Goal: Information Seeking & Learning: Check status

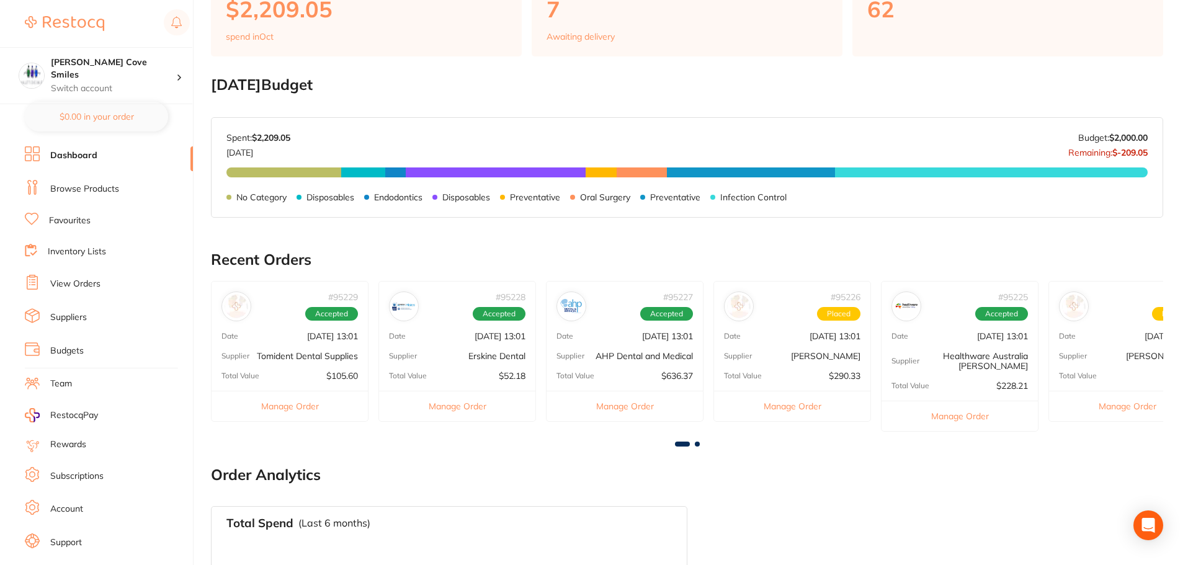
scroll to position [558, 0]
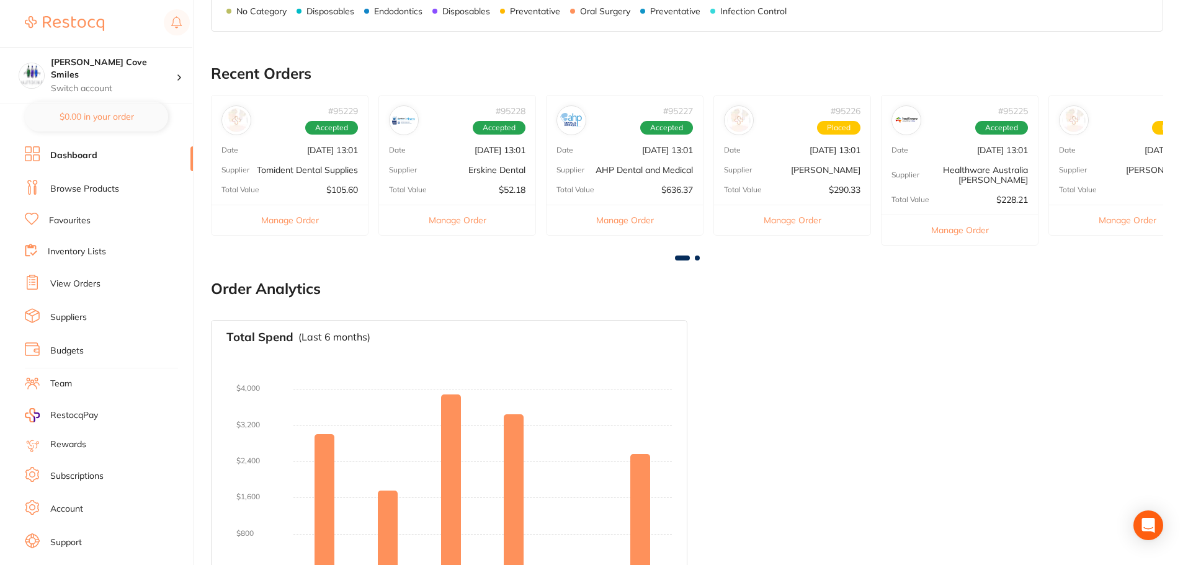
click at [71, 282] on link "View Orders" at bounding box center [75, 284] width 50 height 12
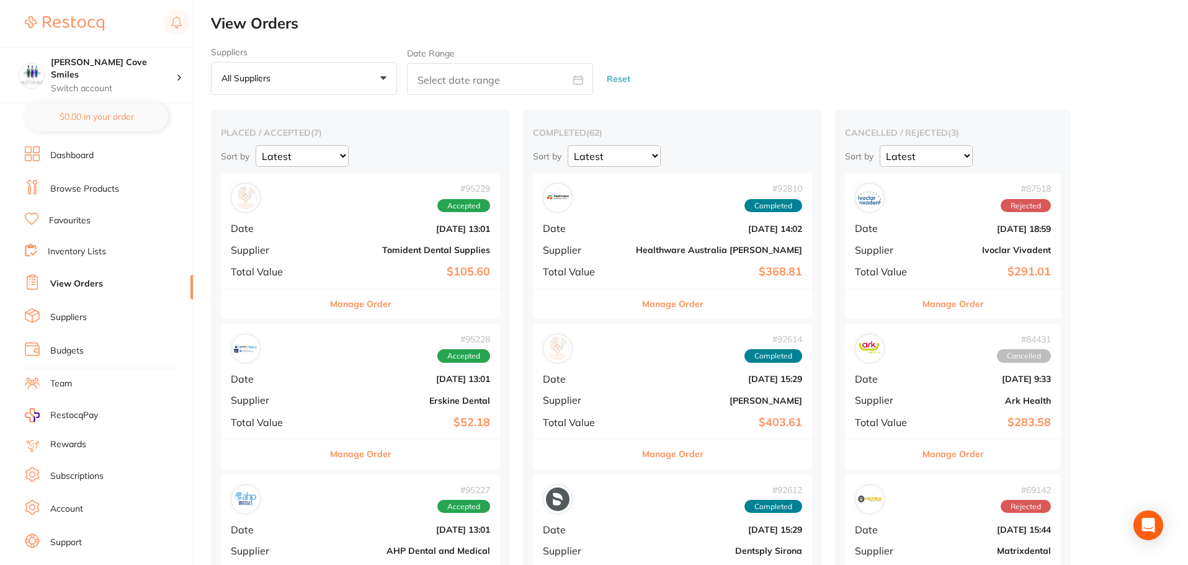
click at [324, 273] on b "$105.60" at bounding box center [407, 272] width 166 height 13
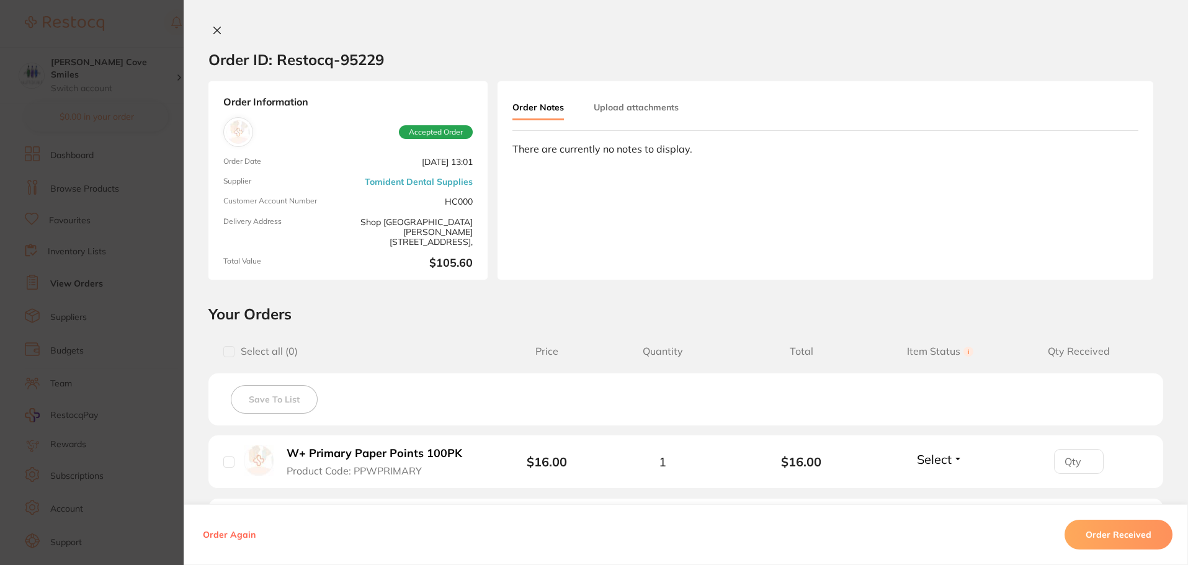
click at [214, 29] on icon at bounding box center [217, 30] width 7 height 7
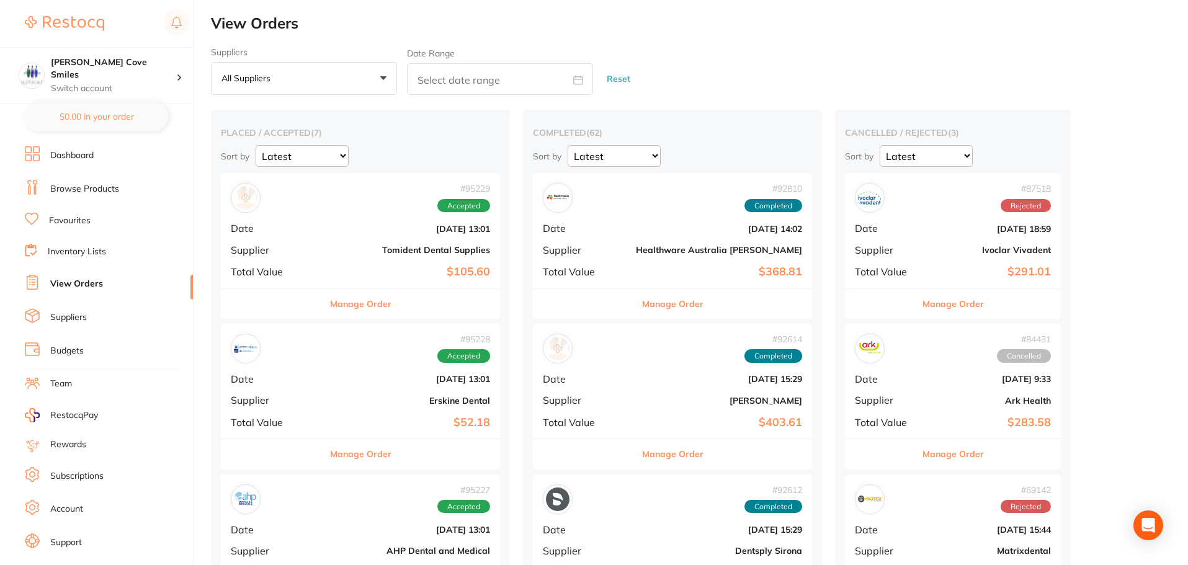
click at [332, 423] on b "$52.18" at bounding box center [407, 422] width 166 height 13
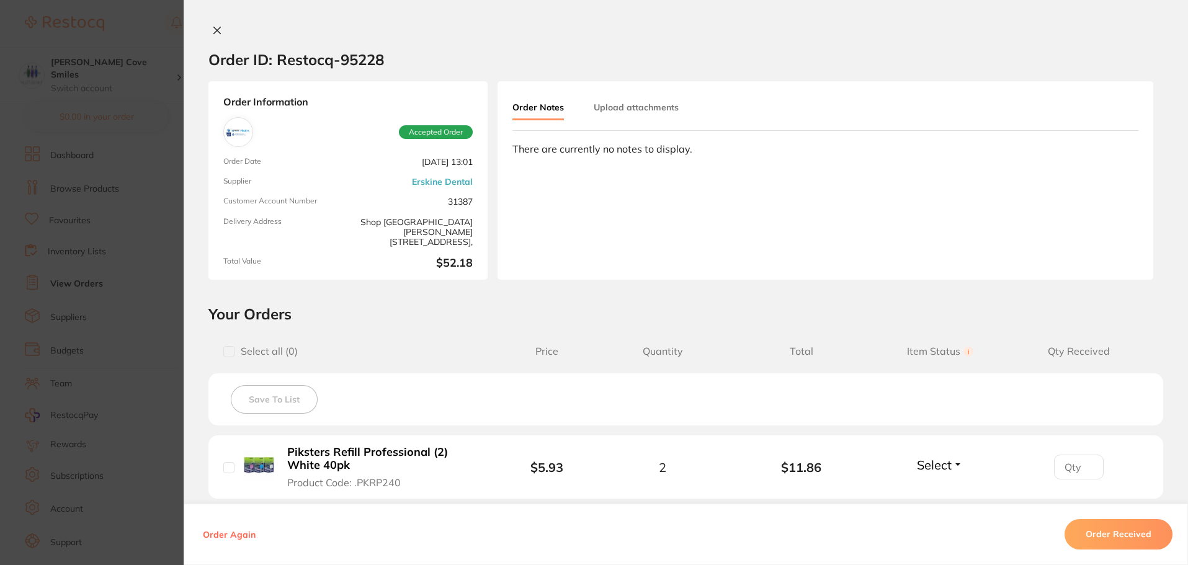
click at [212, 29] on icon at bounding box center [217, 30] width 10 height 10
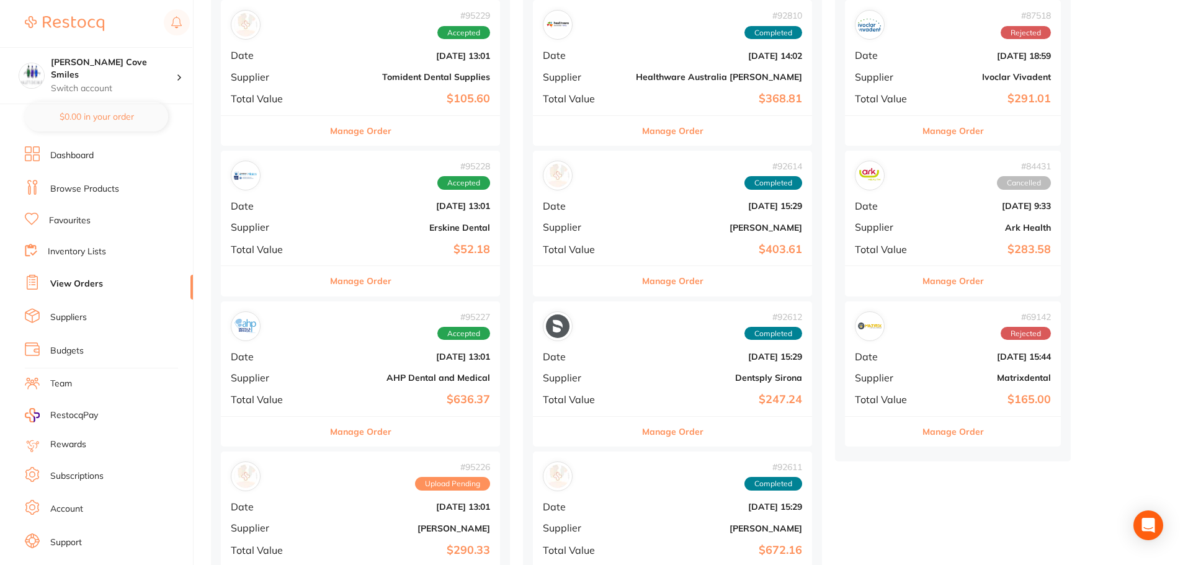
scroll to position [248, 0]
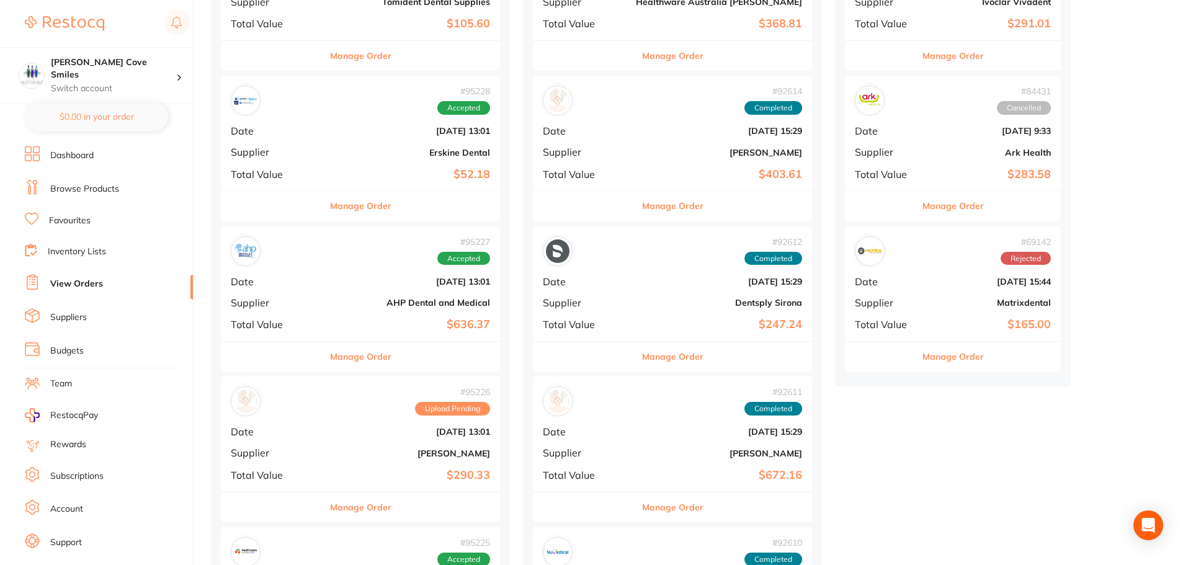
click at [328, 275] on div "# 95227 Accepted Date [DATE] 13:01 Supplier AHP Dental and Medical Total Value …" at bounding box center [360, 283] width 279 height 115
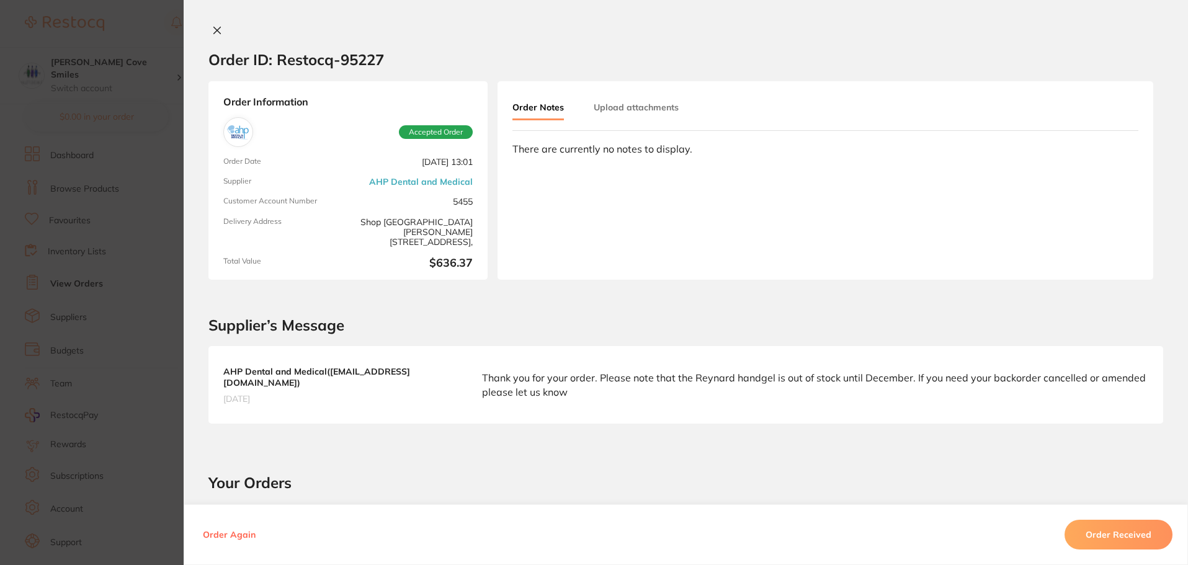
click at [218, 29] on icon at bounding box center [217, 30] width 10 height 10
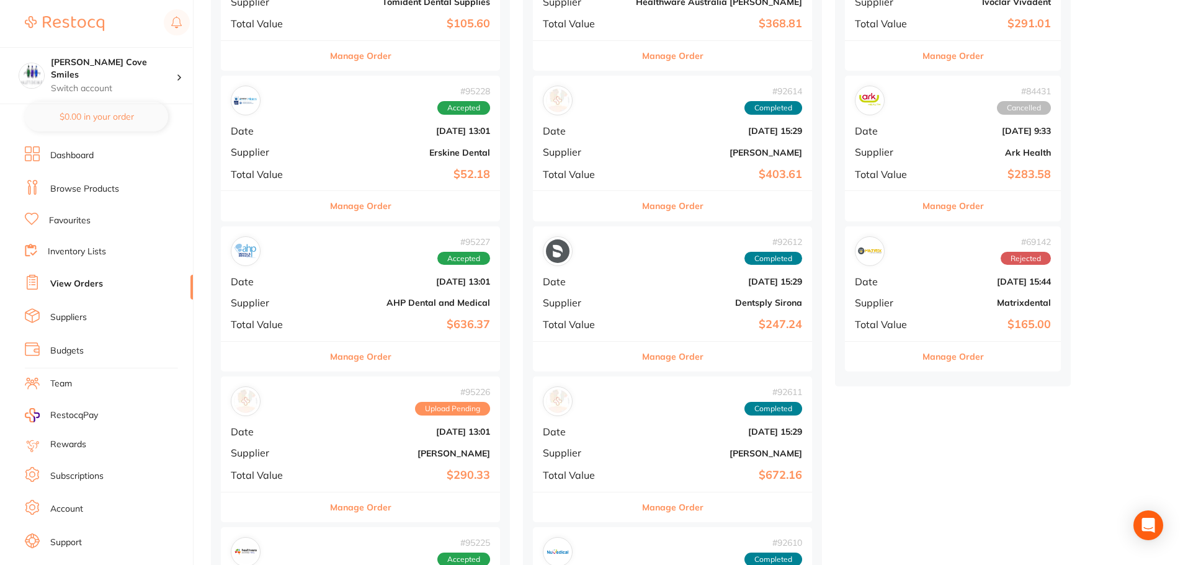
click at [304, 436] on div "# 95226 Upload Pending Date [DATE] 13:01 Supplier [PERSON_NAME] Total Value $29…" at bounding box center [360, 434] width 279 height 115
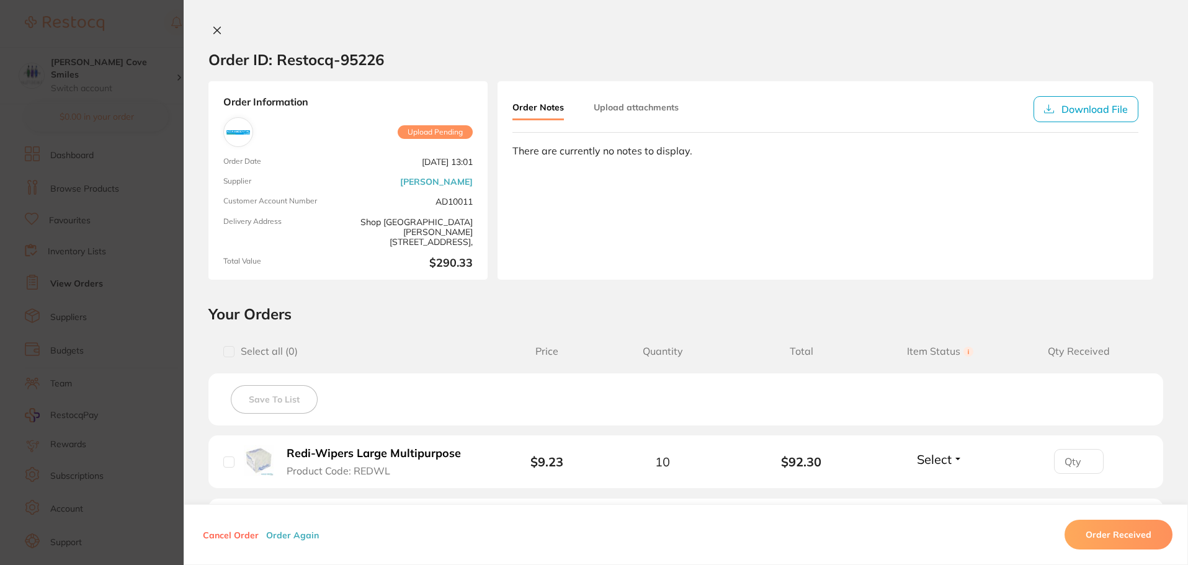
click at [214, 28] on icon at bounding box center [217, 30] width 7 height 7
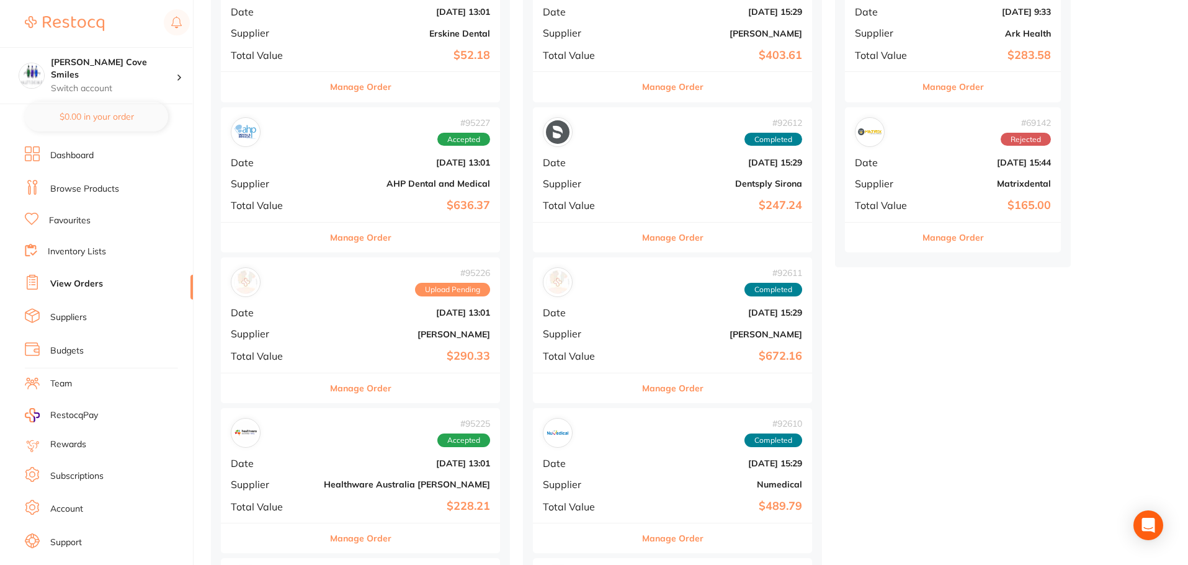
scroll to position [434, 0]
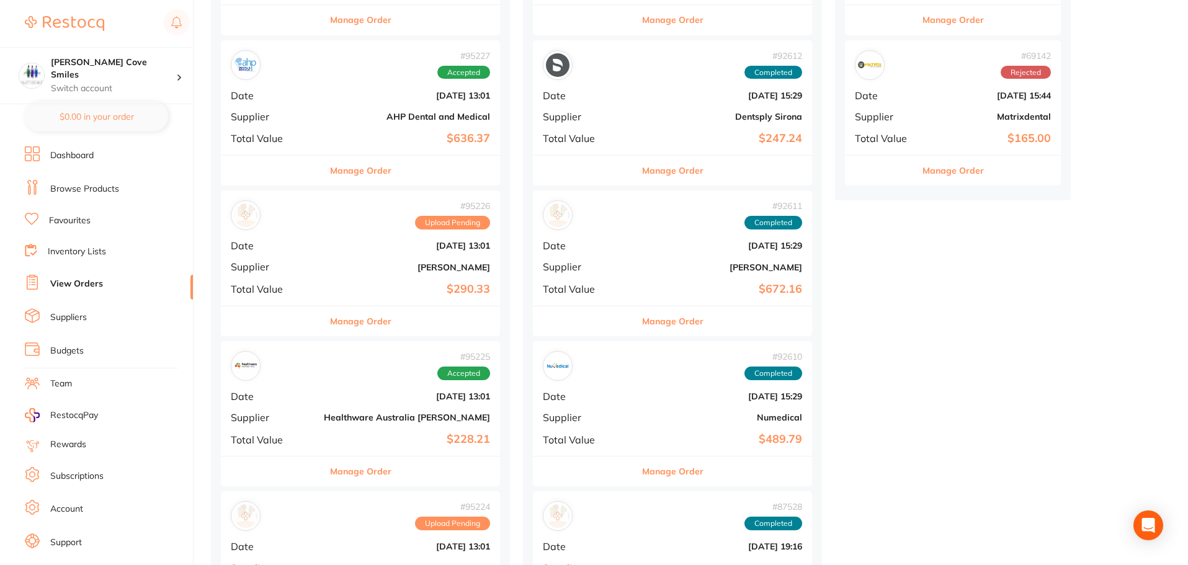
click at [303, 403] on div "# 95225 Accepted Date [DATE] 13:01 Supplier Healthware [GEOGRAPHIC_DATA] [PERSO…" at bounding box center [360, 398] width 279 height 115
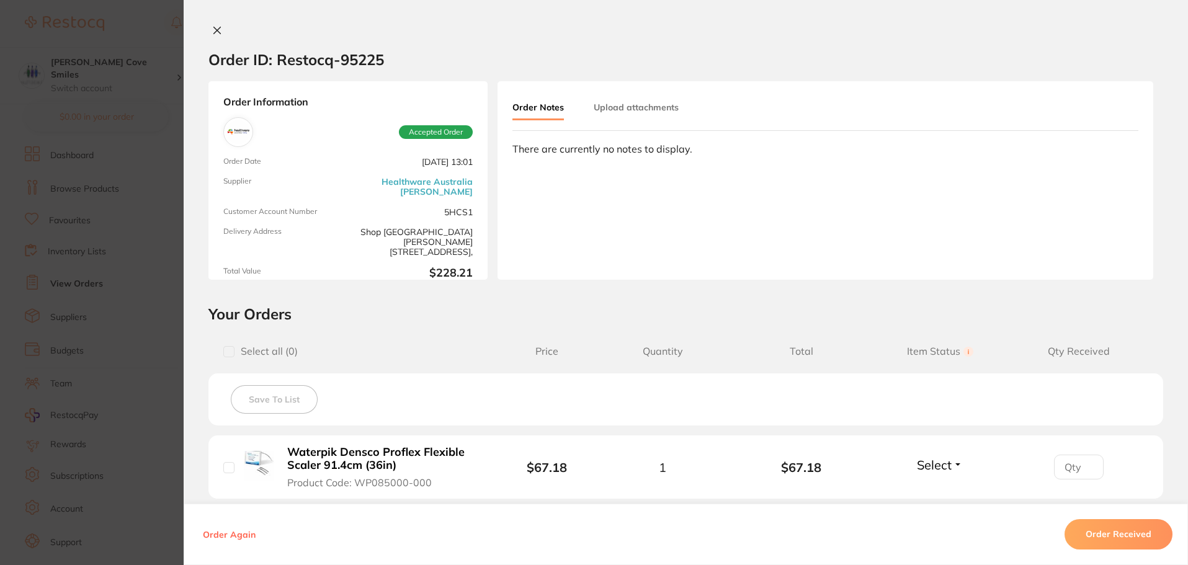
click at [213, 25] on icon at bounding box center [217, 30] width 10 height 10
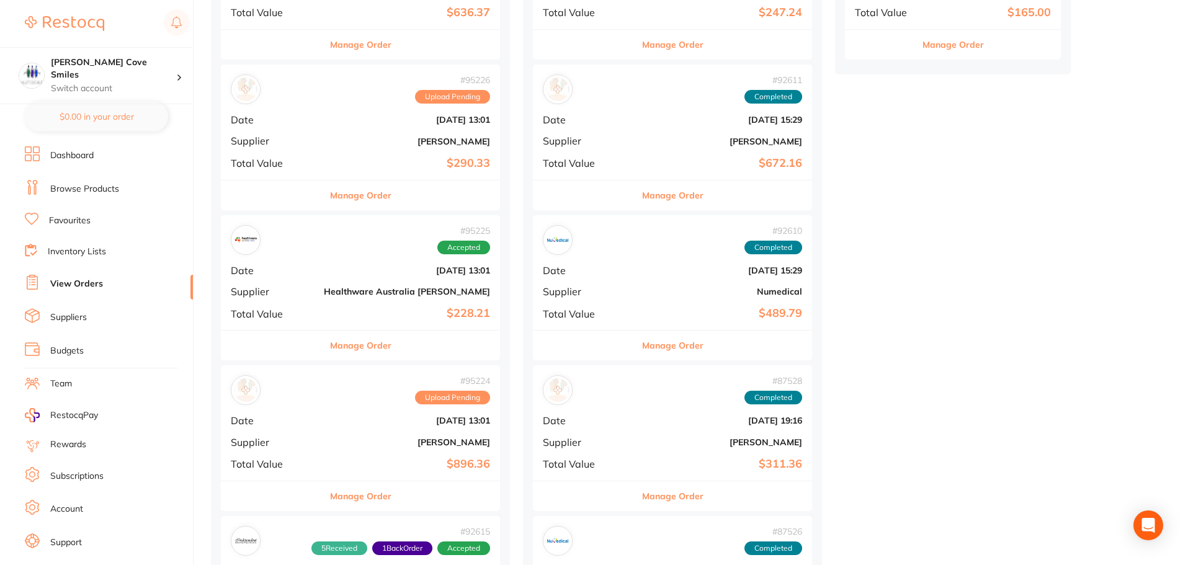
scroll to position [621, 0]
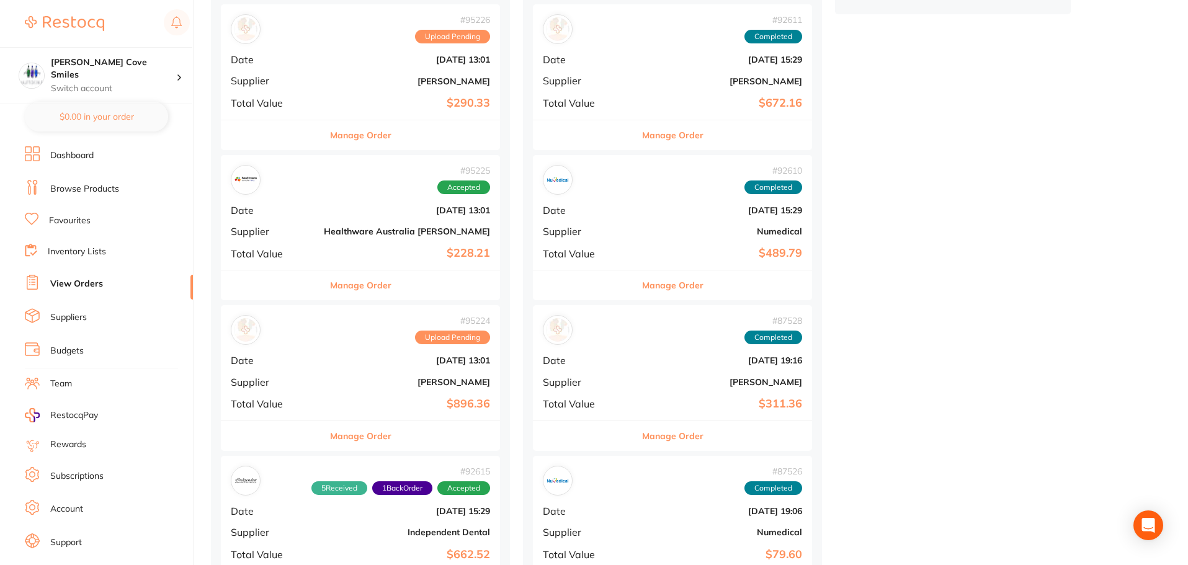
click at [328, 379] on b "[PERSON_NAME]" at bounding box center [407, 382] width 166 height 10
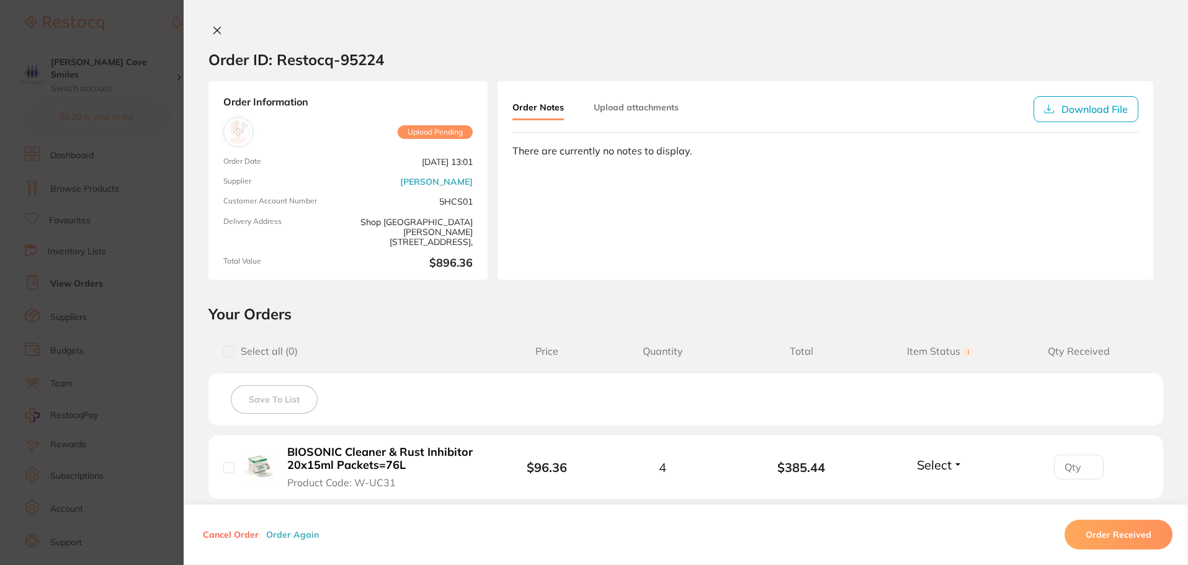
click at [214, 27] on icon at bounding box center [217, 30] width 7 height 7
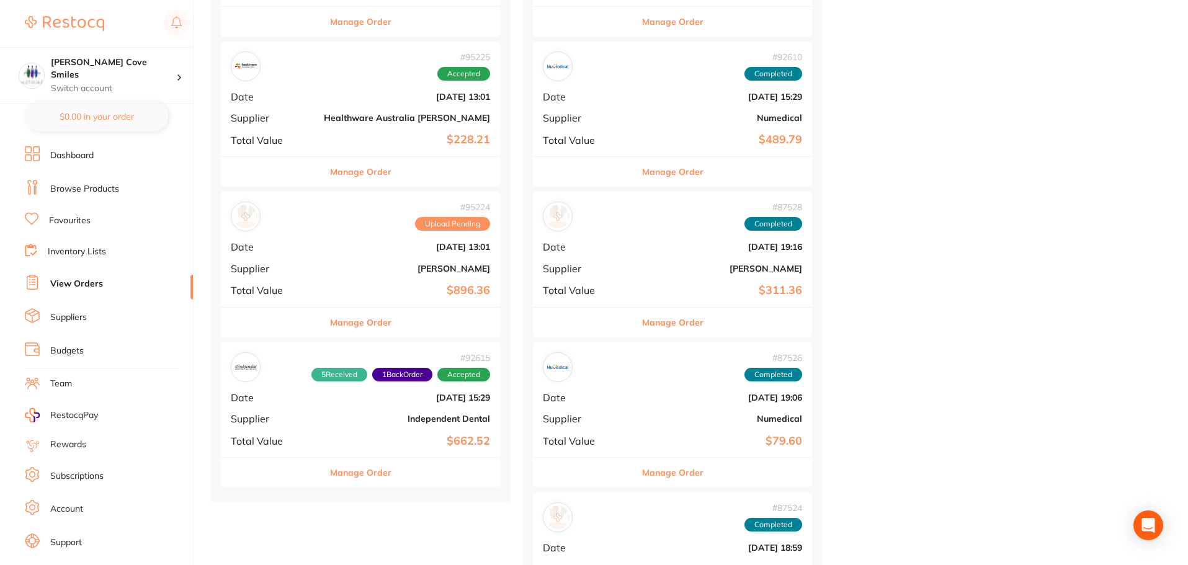
scroll to position [869, 0]
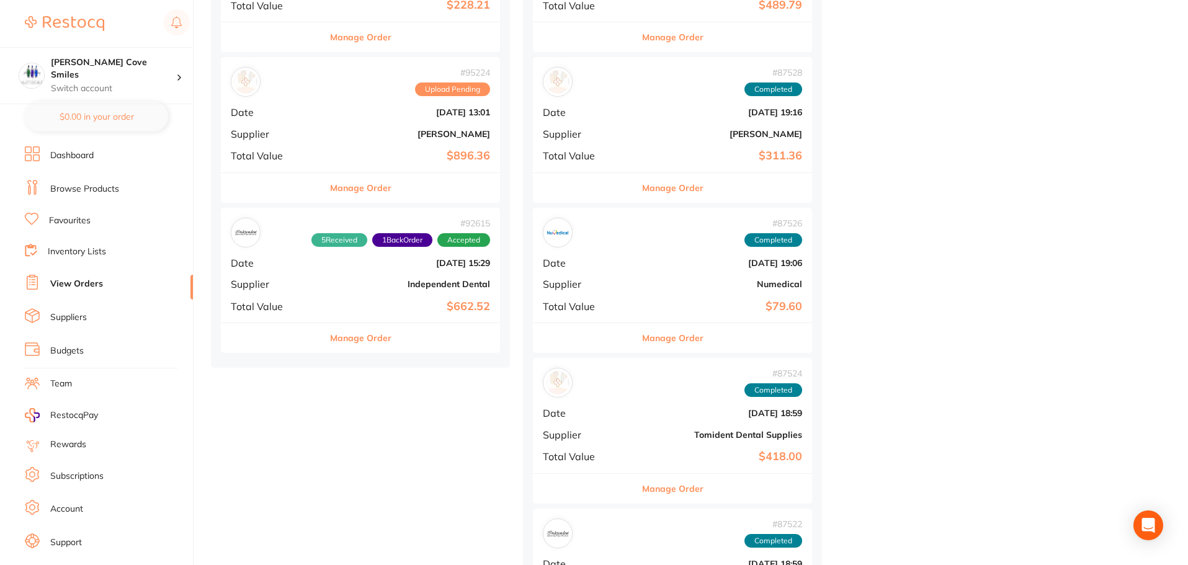
click at [307, 299] on div "# 92615 5 Received 1 Back Order Accepted Date [DATE] 15:29 Supplier Independent…" at bounding box center [360, 265] width 279 height 115
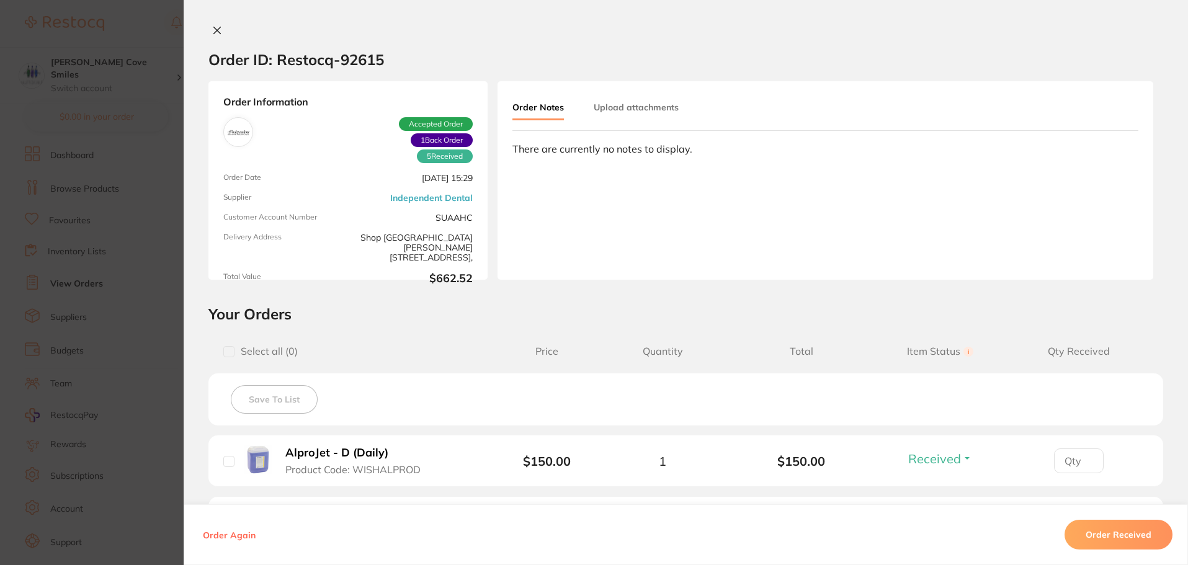
click at [216, 26] on icon at bounding box center [217, 30] width 10 height 10
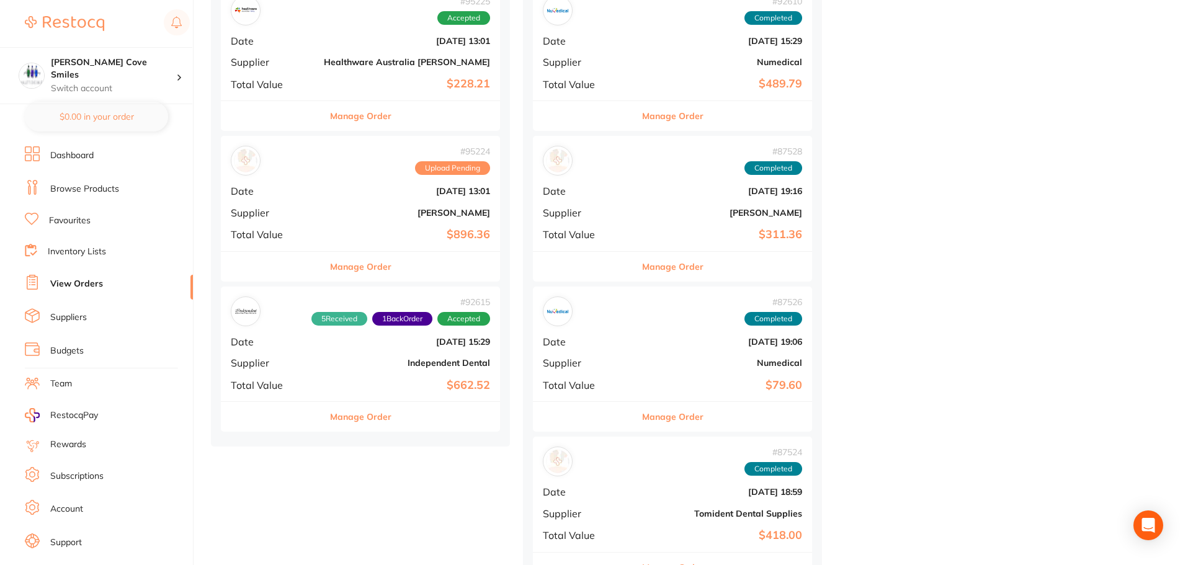
scroll to position [745, 0]
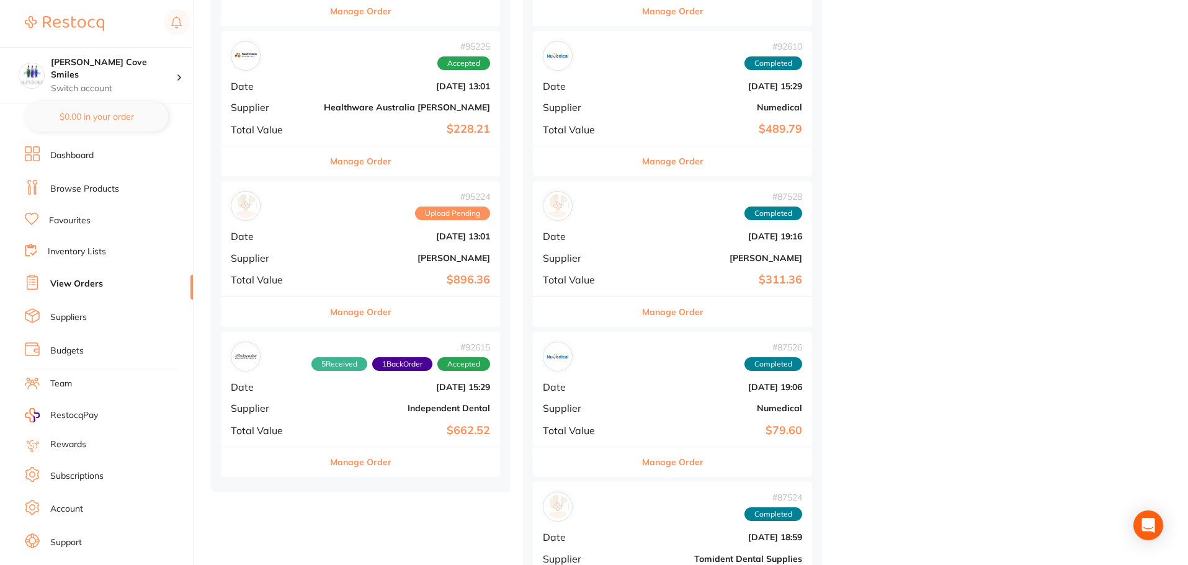
click at [318, 247] on div "# 95224 Upload Pending Date [DATE] 13:01 Supplier [PERSON_NAME] Total Value $89…" at bounding box center [360, 238] width 279 height 115
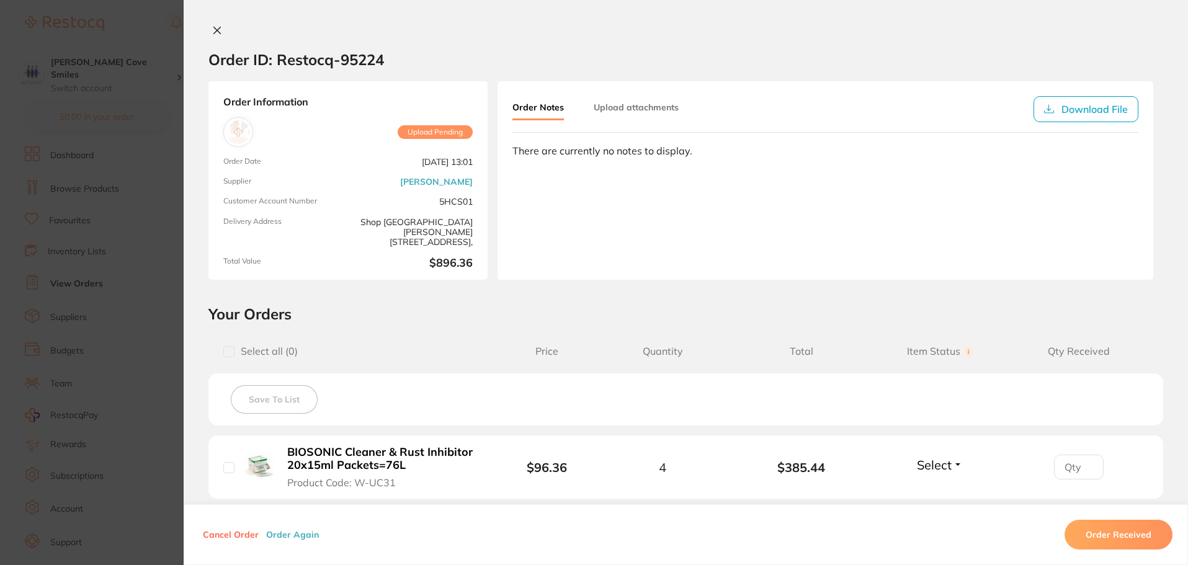
click at [214, 28] on icon at bounding box center [217, 30] width 10 height 10
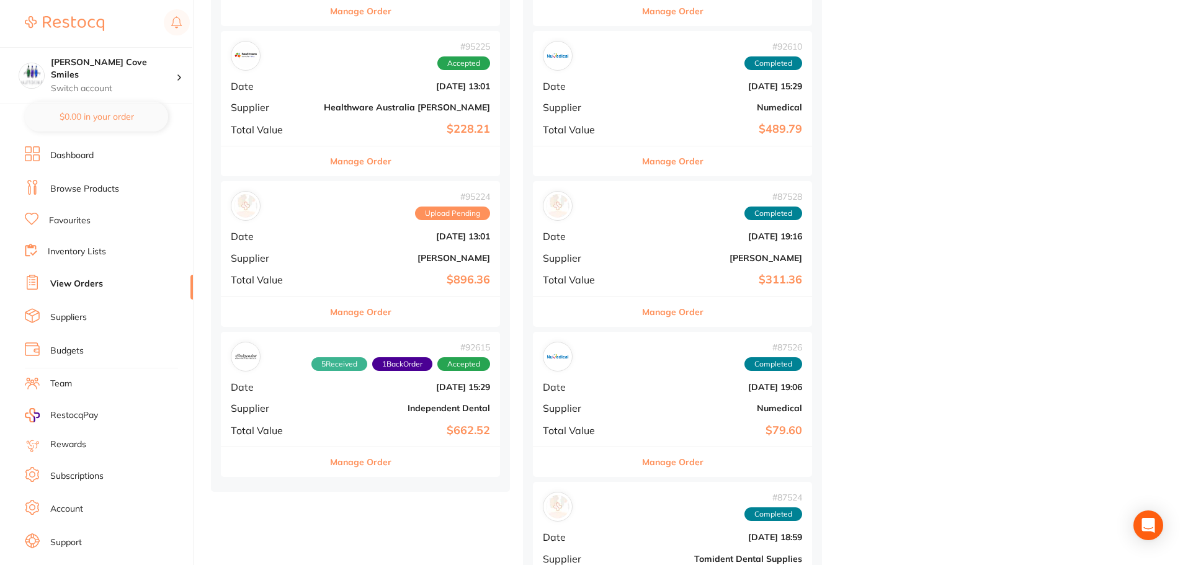
click at [308, 104] on div "# 95225 Accepted Date [DATE] 13:01 Supplier Healthware [GEOGRAPHIC_DATA] [PERSO…" at bounding box center [360, 88] width 279 height 115
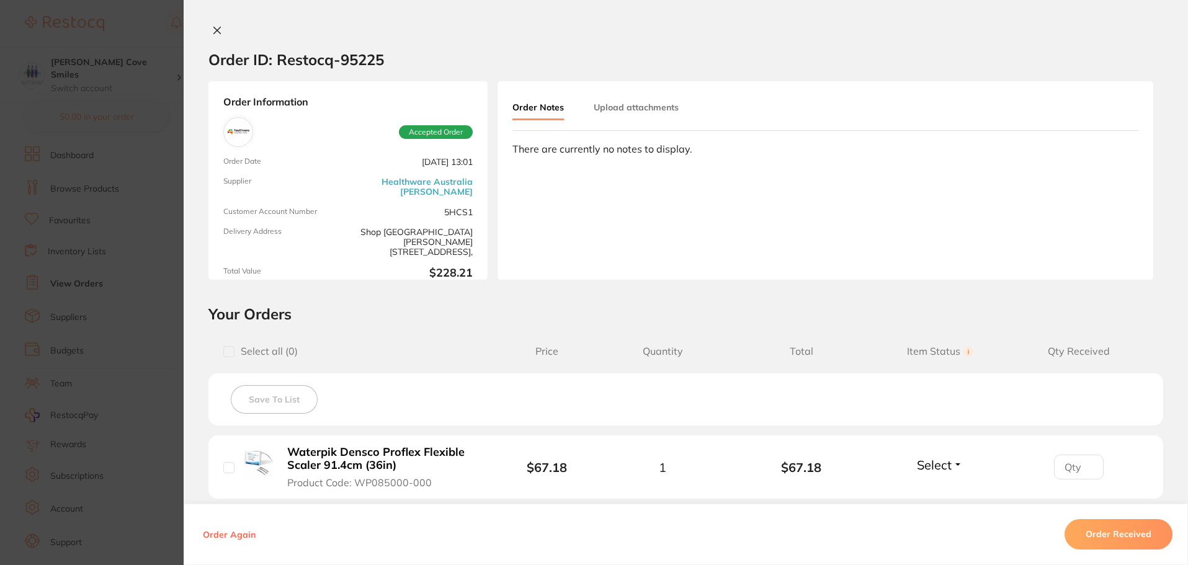
click at [215, 25] on button at bounding box center [216, 31] width 17 height 13
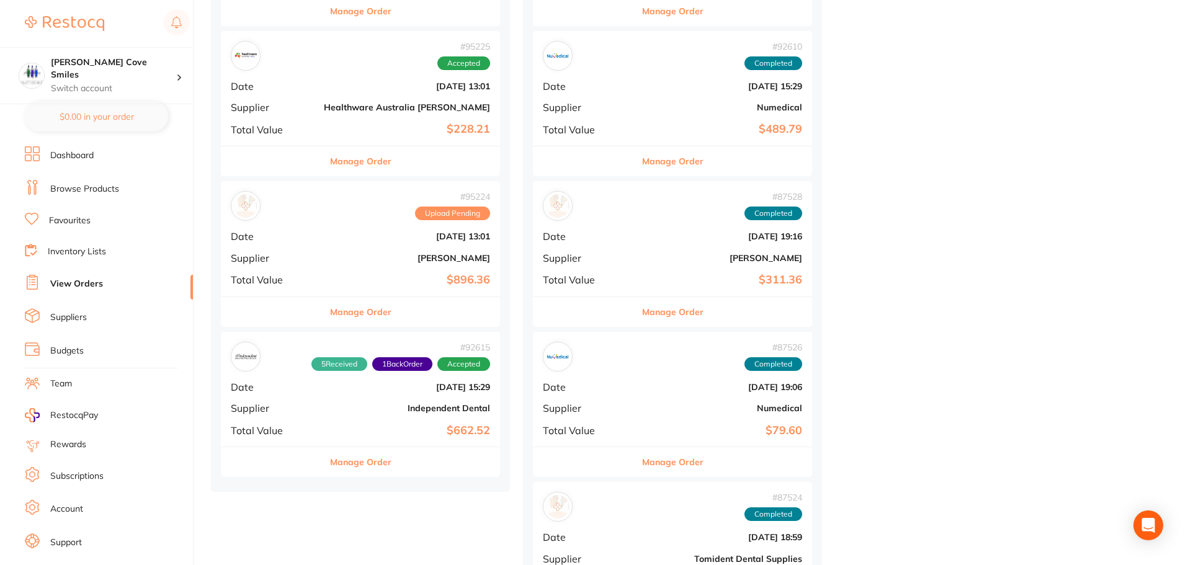
click at [324, 234] on b "[DATE] 13:01" at bounding box center [407, 236] width 166 height 10
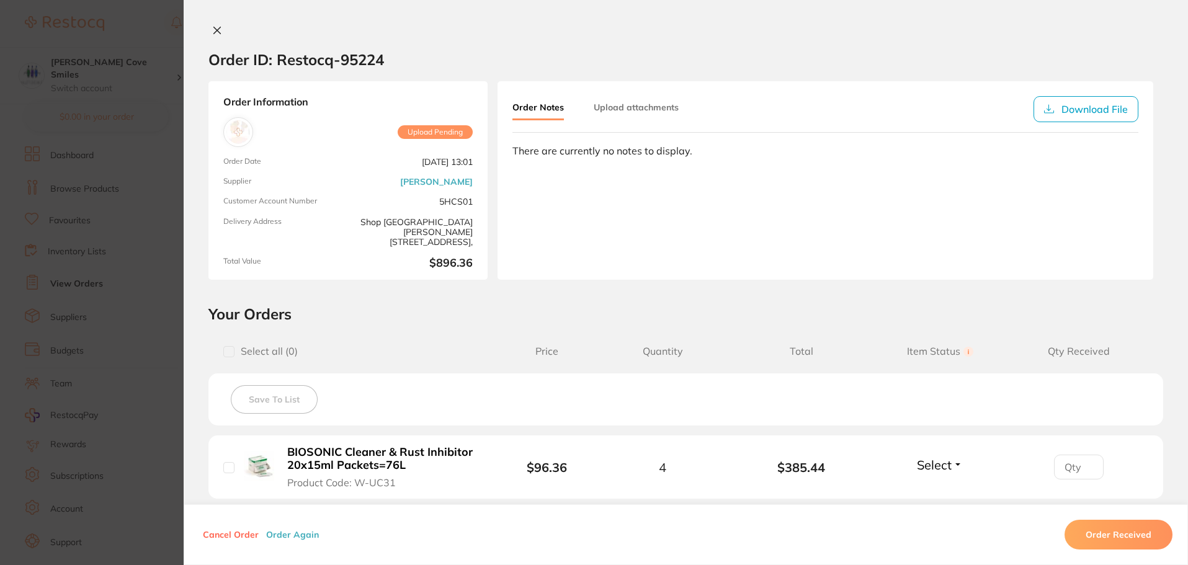
click at [213, 29] on icon at bounding box center [217, 30] width 10 height 10
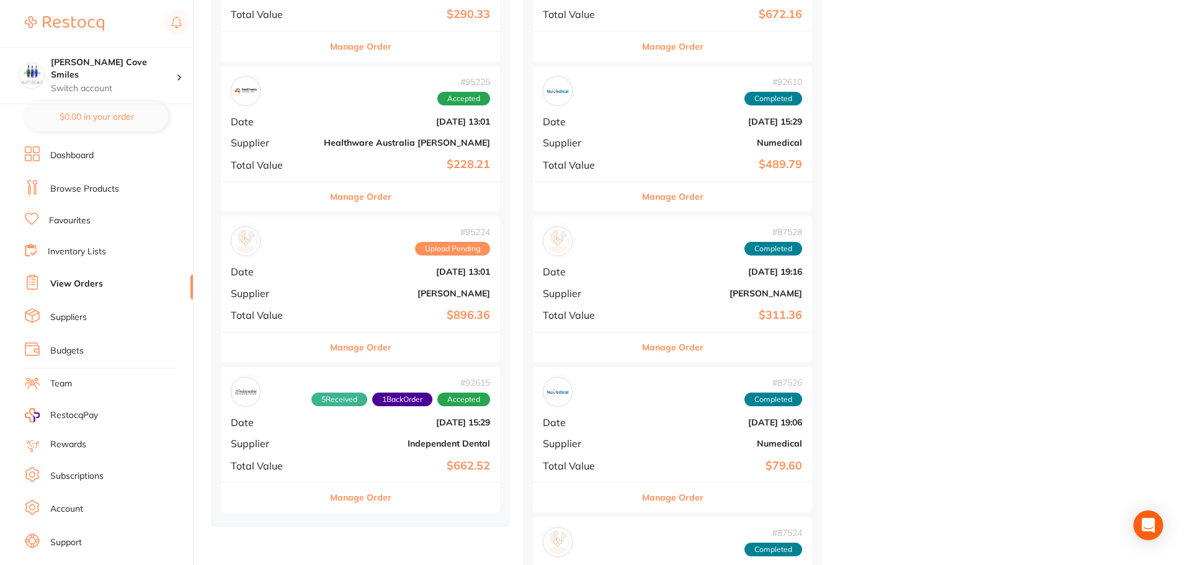
scroll to position [496, 0]
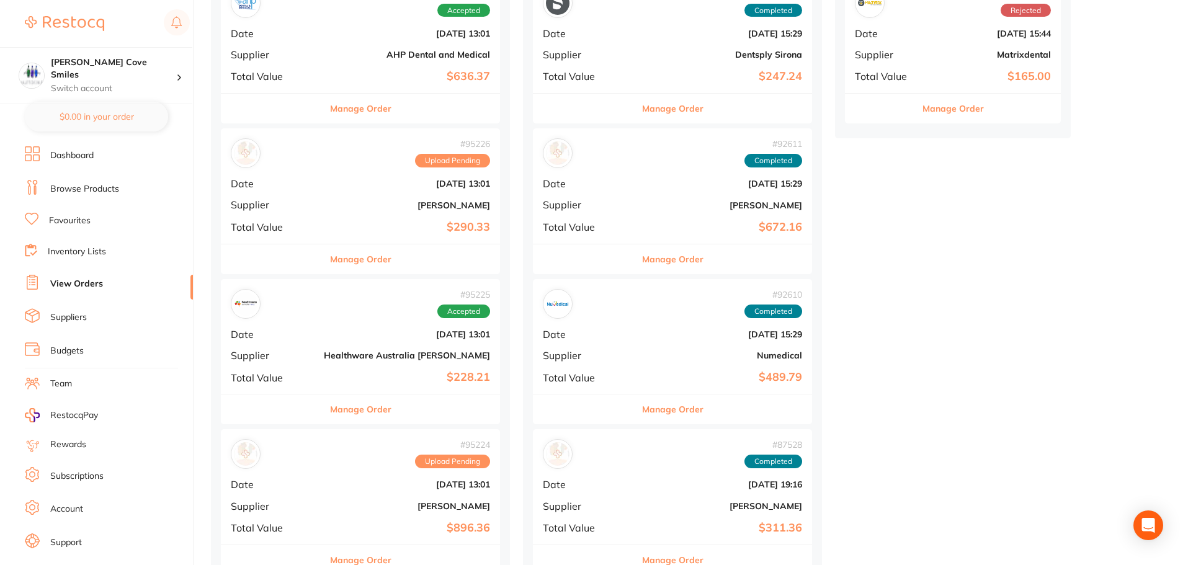
click at [308, 191] on div "# 95226 Upload Pending Date [DATE] 13:01 Supplier [PERSON_NAME] Total Value $29…" at bounding box center [360, 185] width 279 height 115
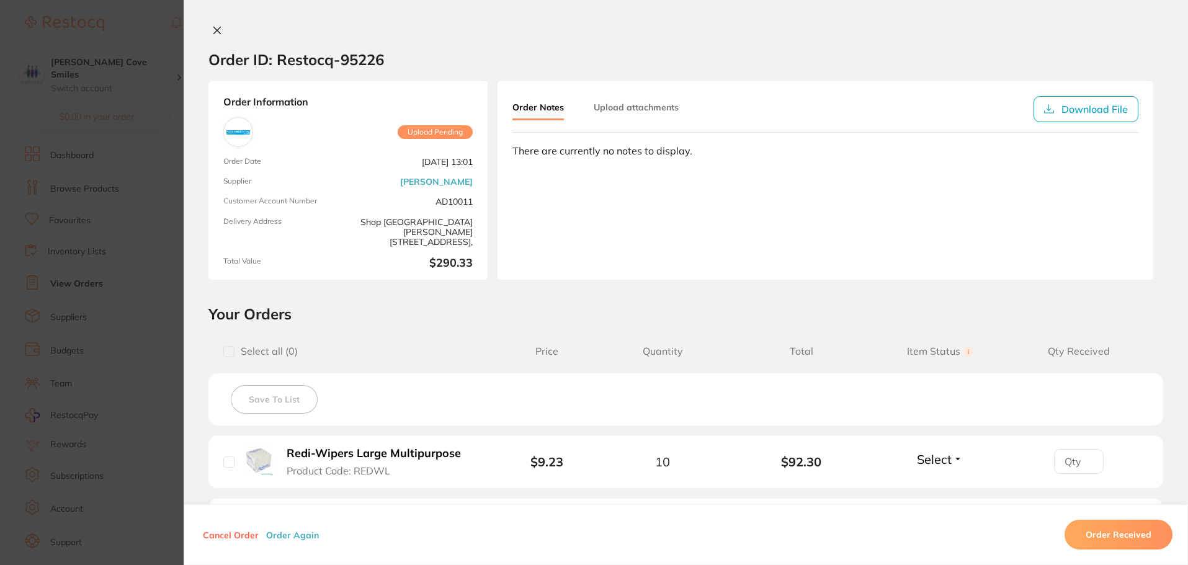
click at [212, 27] on icon at bounding box center [217, 30] width 10 height 10
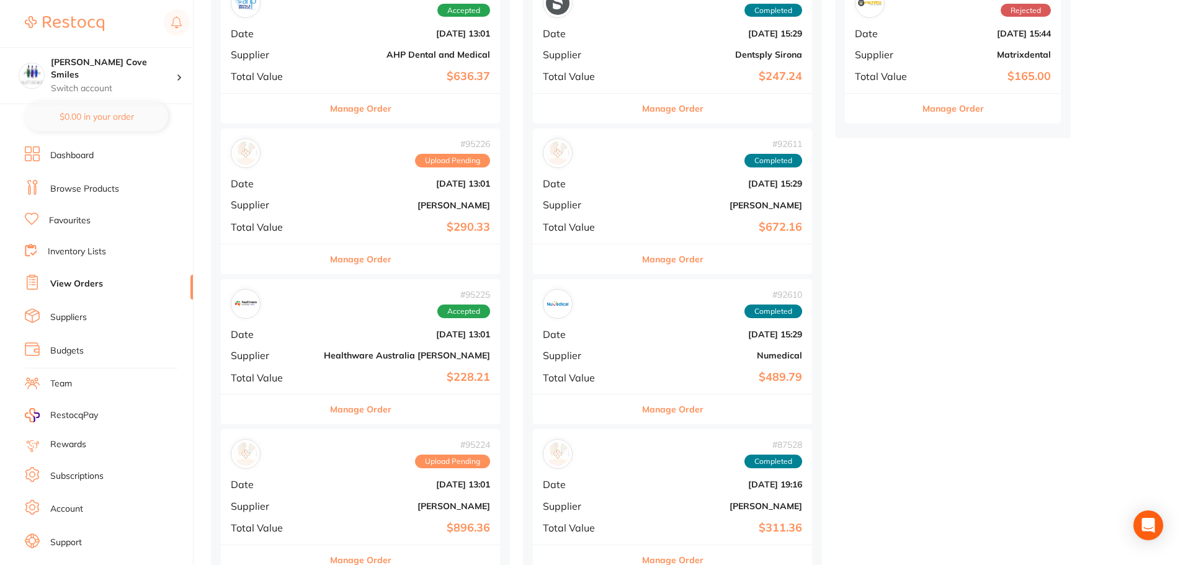
scroll to position [186, 0]
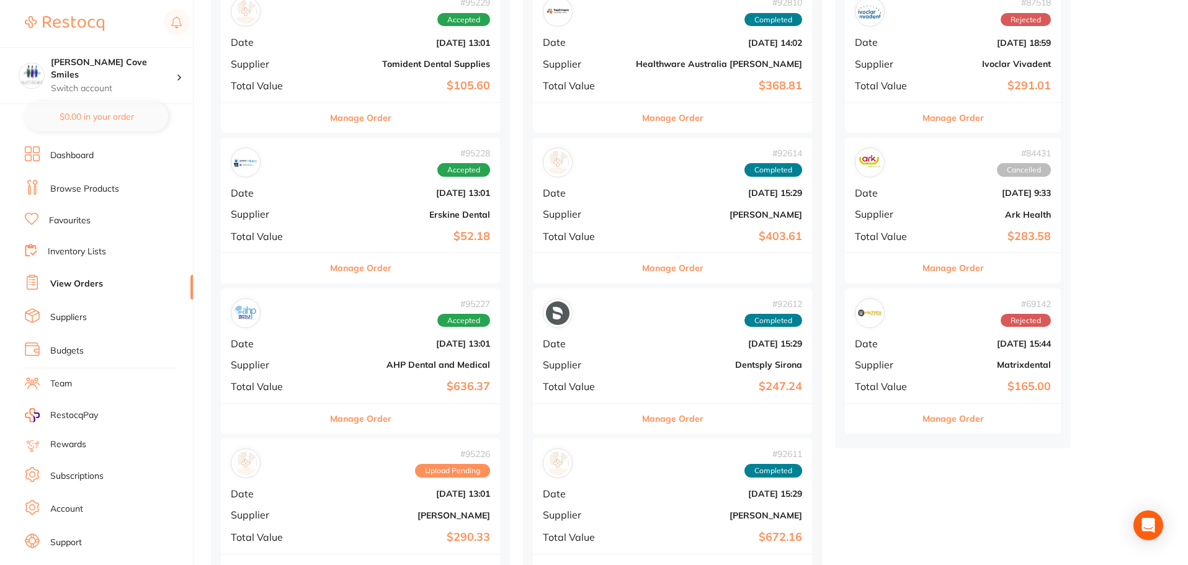
click at [292, 58] on span "Supplier" at bounding box center [272, 63] width 83 height 11
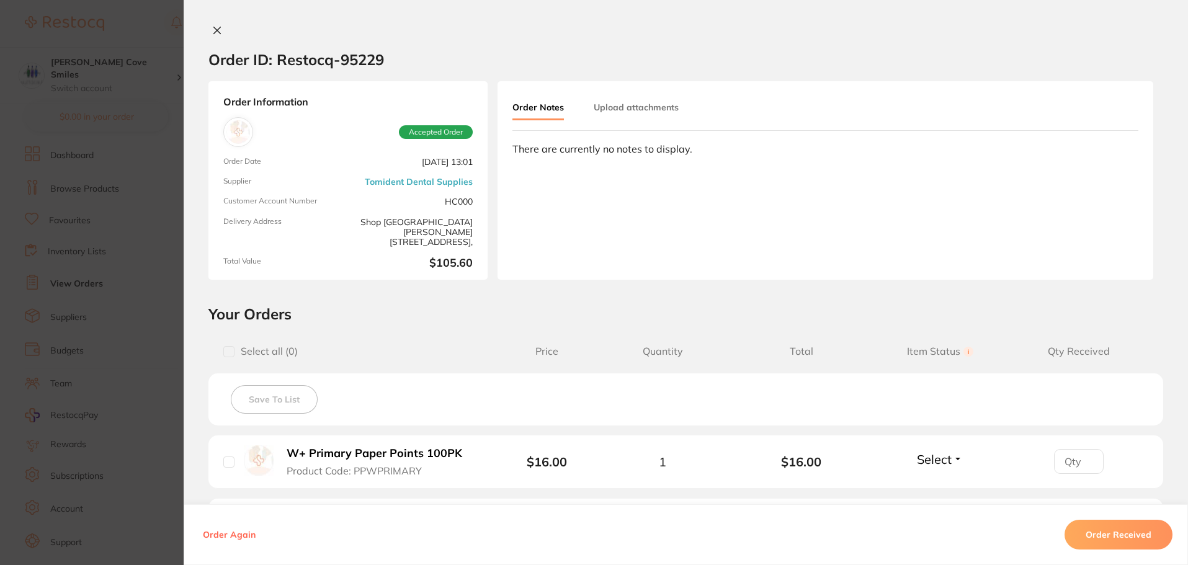
click at [214, 29] on icon at bounding box center [217, 30] width 10 height 10
